Goal: Transaction & Acquisition: Subscribe to service/newsletter

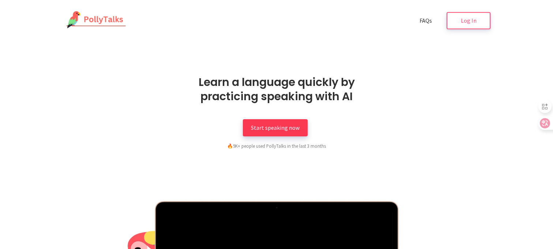
click at [292, 128] on span "Start speaking now" at bounding box center [275, 127] width 49 height 7
